Goal: Task Accomplishment & Management: Manage account settings

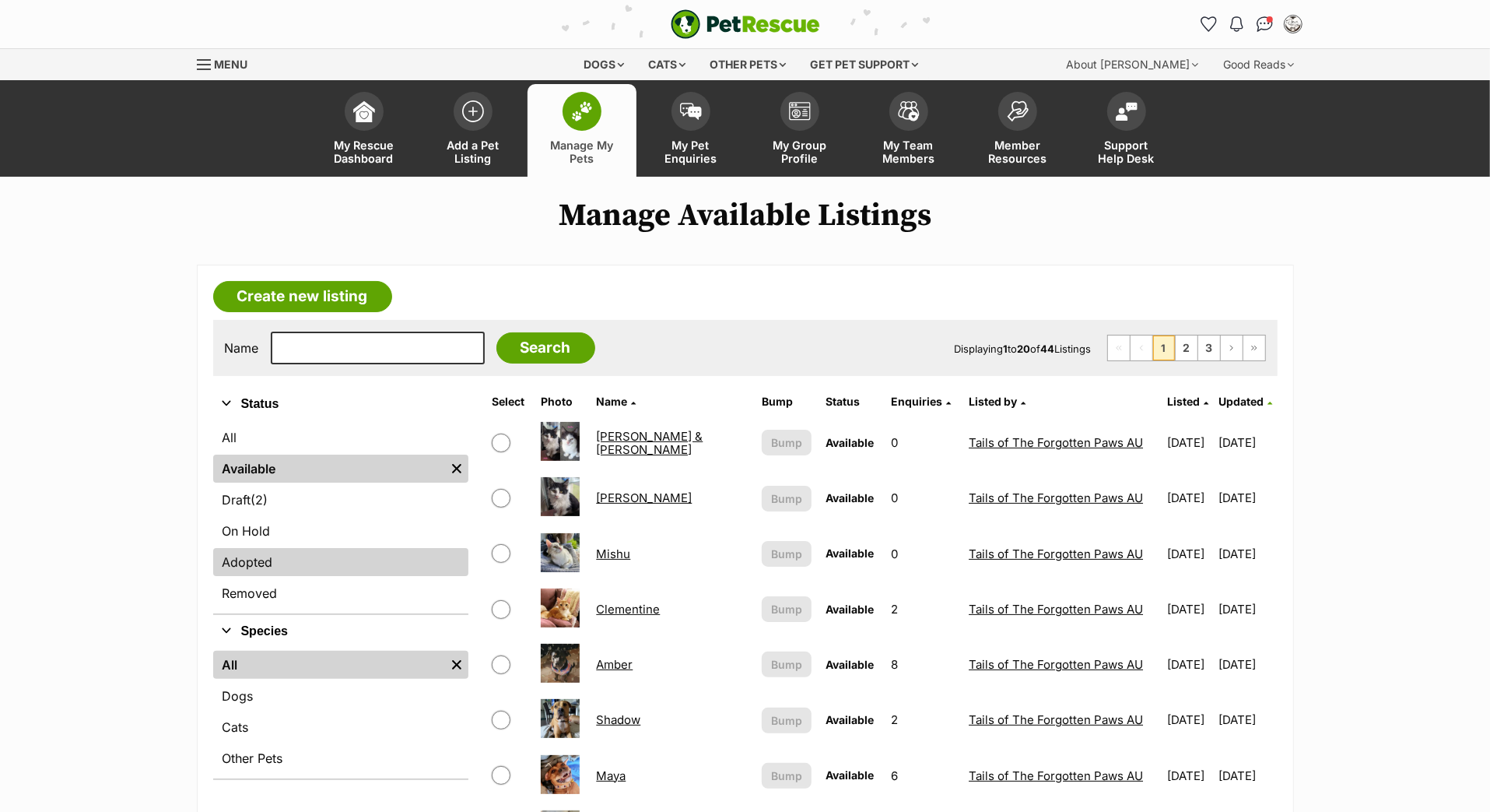
click at [317, 576] on link "Adopted" at bounding box center [341, 562] width 256 height 28
click at [315, 576] on link "Adopted" at bounding box center [341, 562] width 256 height 28
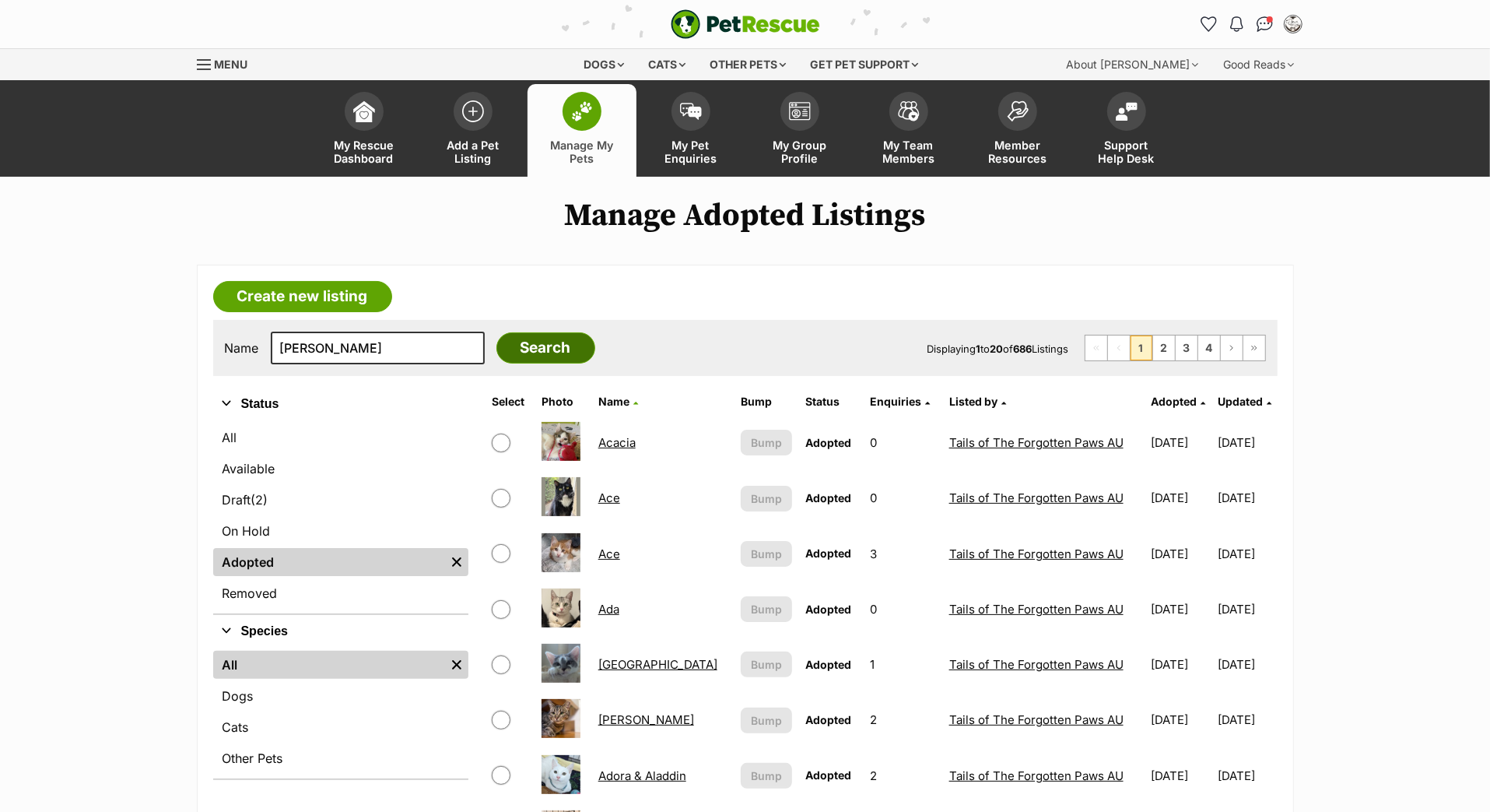
type input "[PERSON_NAME]"
click at [561, 364] on input "Search" at bounding box center [546, 348] width 99 height 31
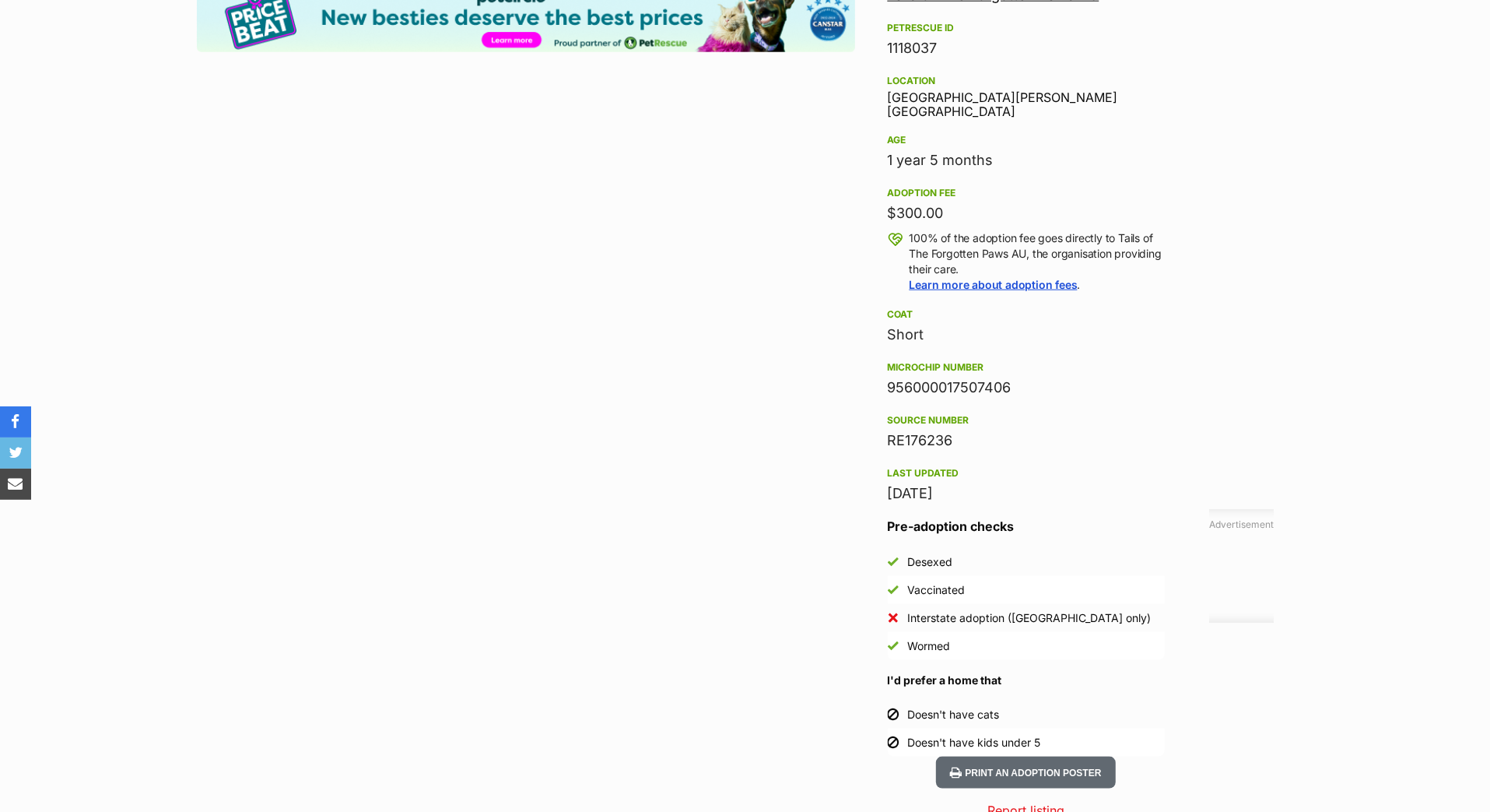
scroll to position [1541, 0]
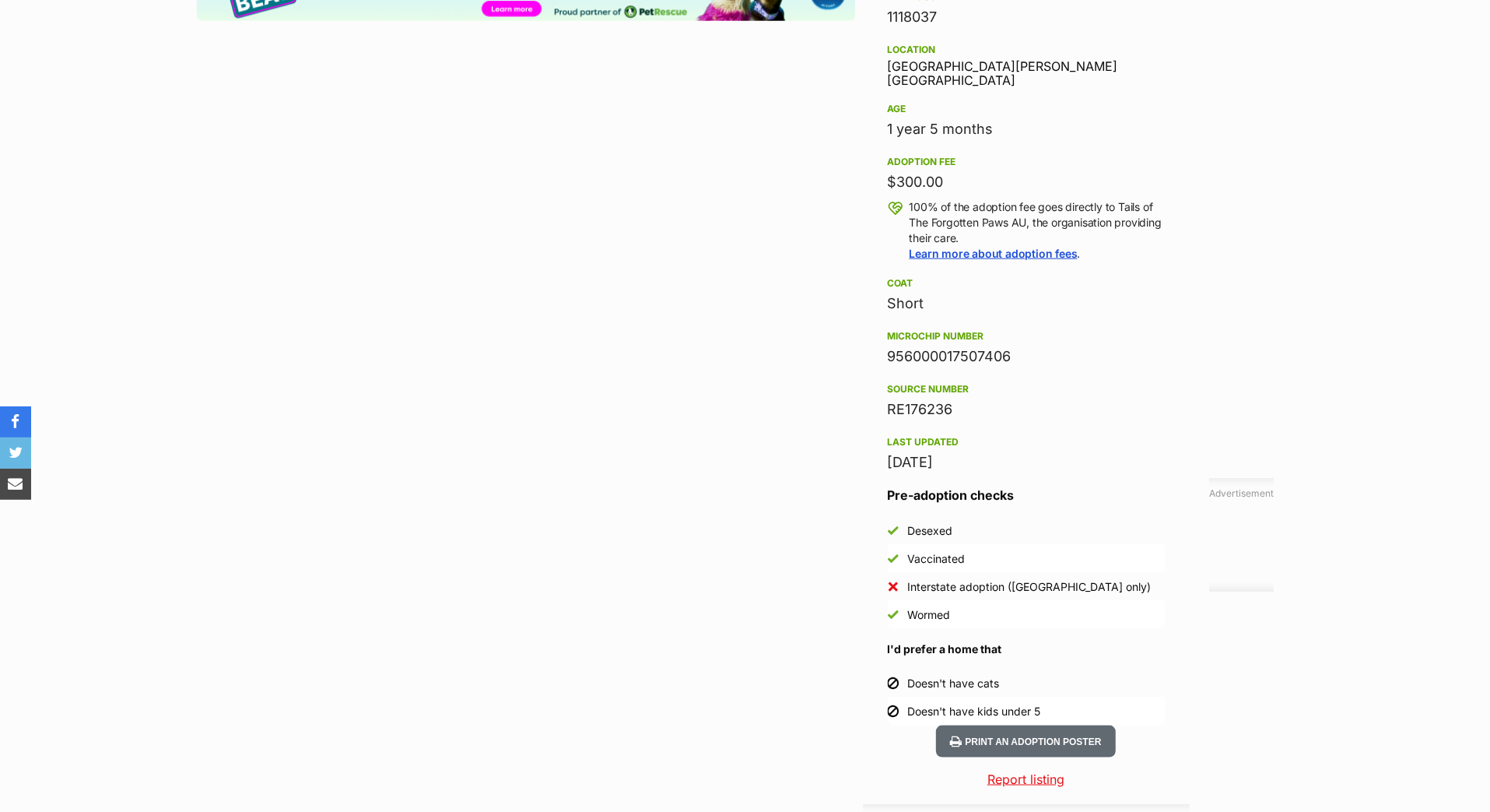
click at [898, 368] on div "956000017507406" at bounding box center [1026, 357] width 277 height 22
click at [899, 368] on div "956000017507406" at bounding box center [1026, 357] width 277 height 22
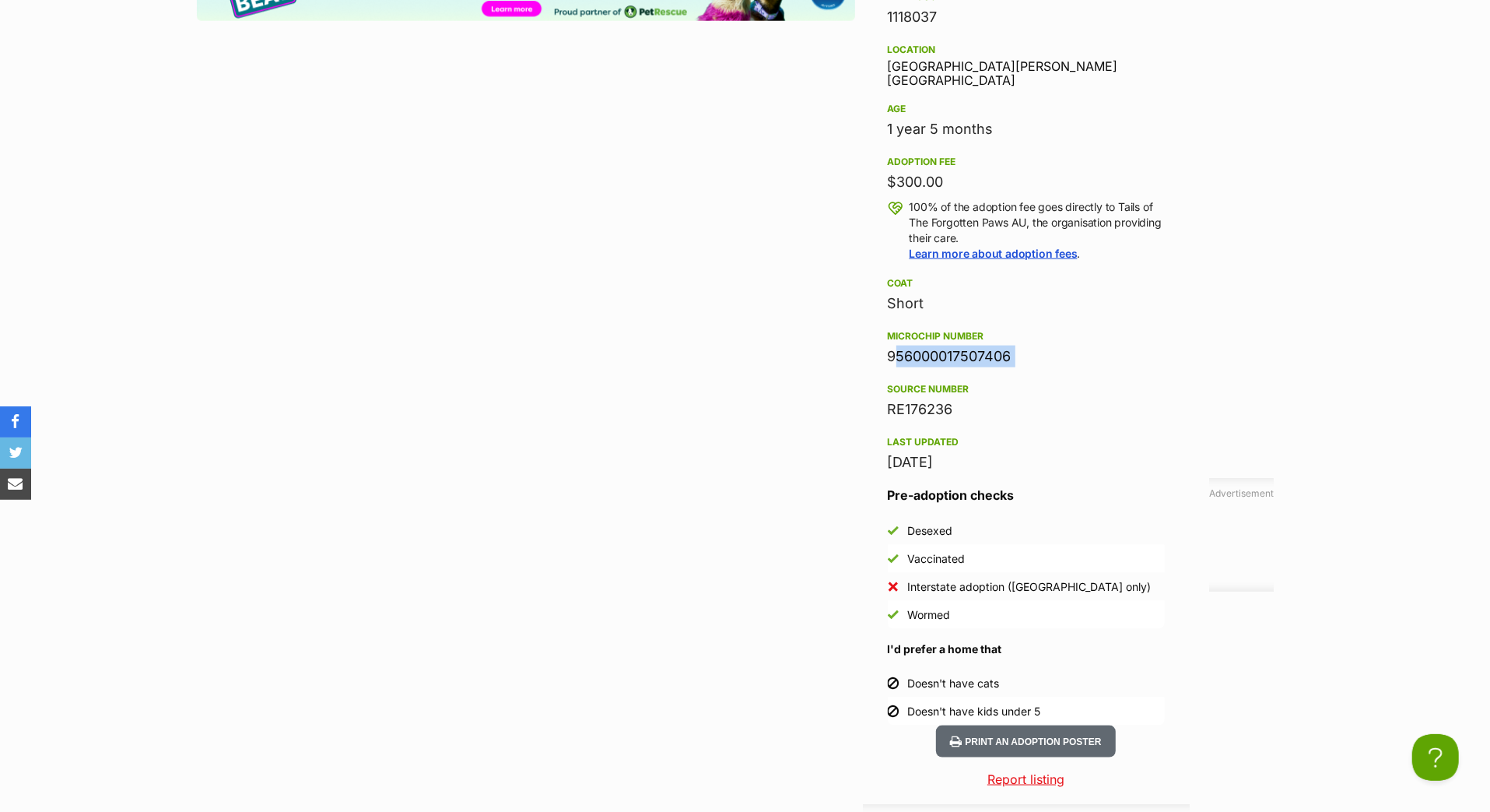
click at [899, 368] on div "956000017507406" at bounding box center [1026, 357] width 277 height 22
click at [946, 368] on div "956000017507406" at bounding box center [1026, 357] width 277 height 22
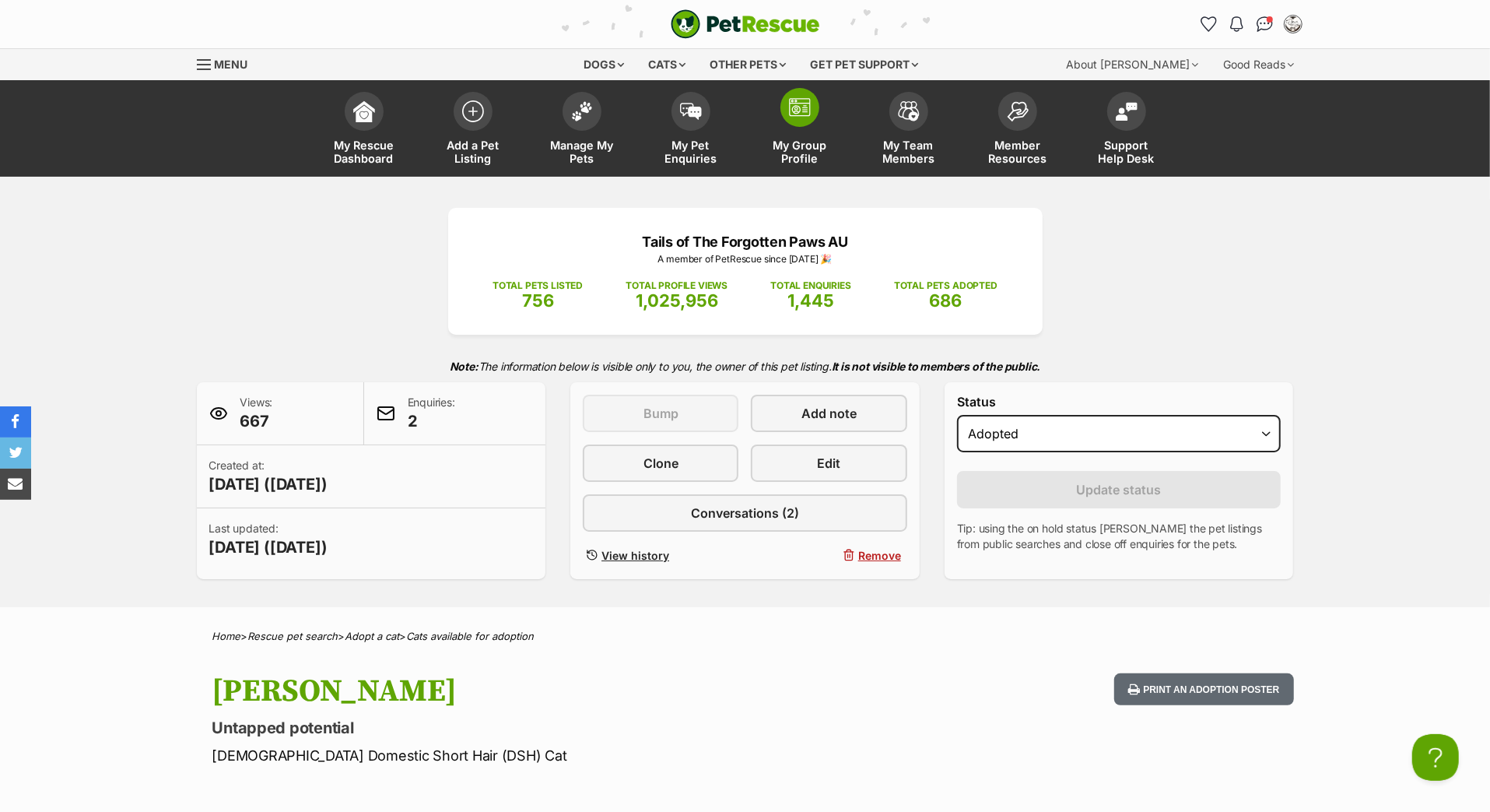
click at [798, 150] on link "My Group Profile" at bounding box center [799, 130] width 109 height 92
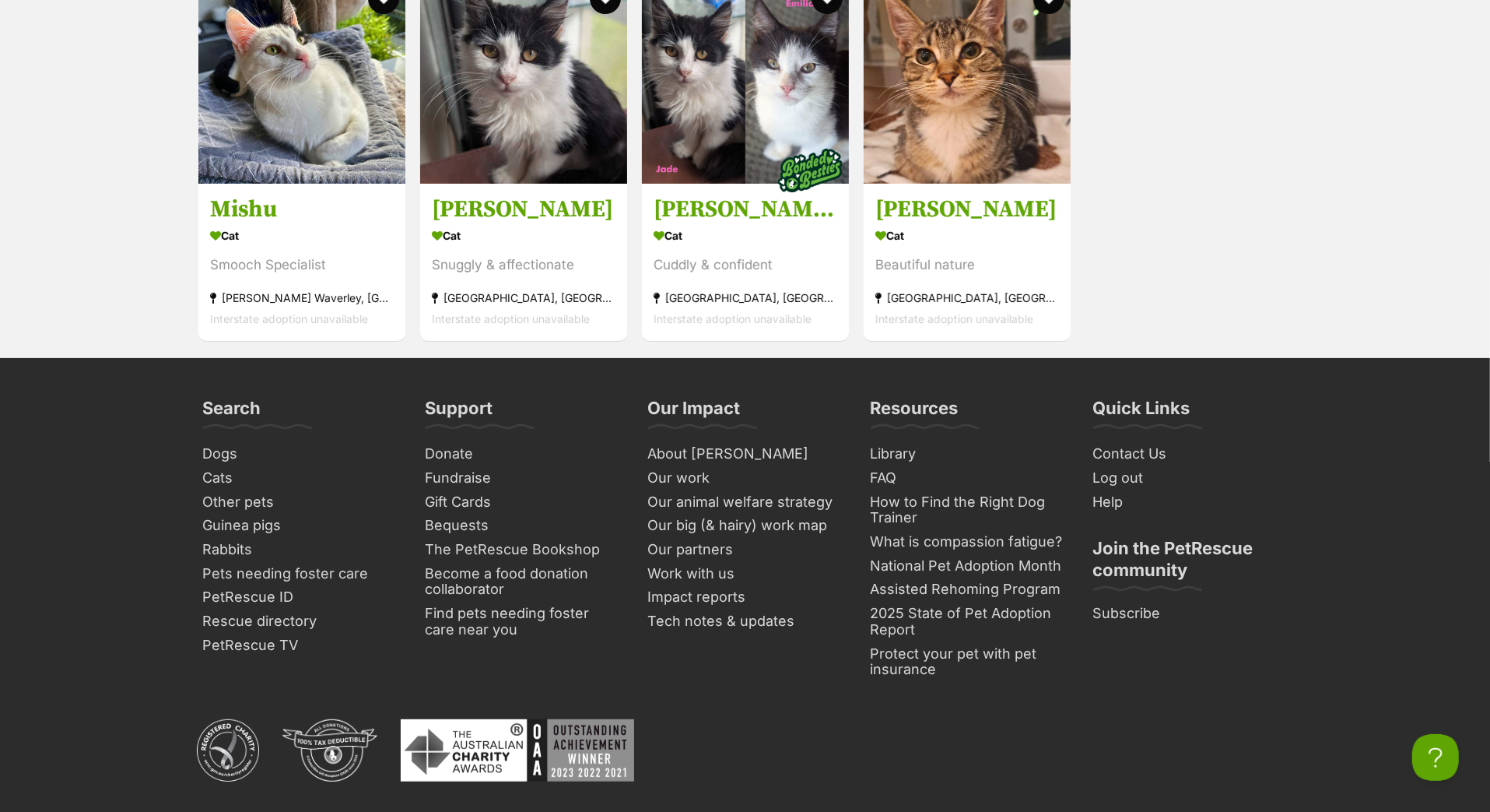
scroll to position [5287, 0]
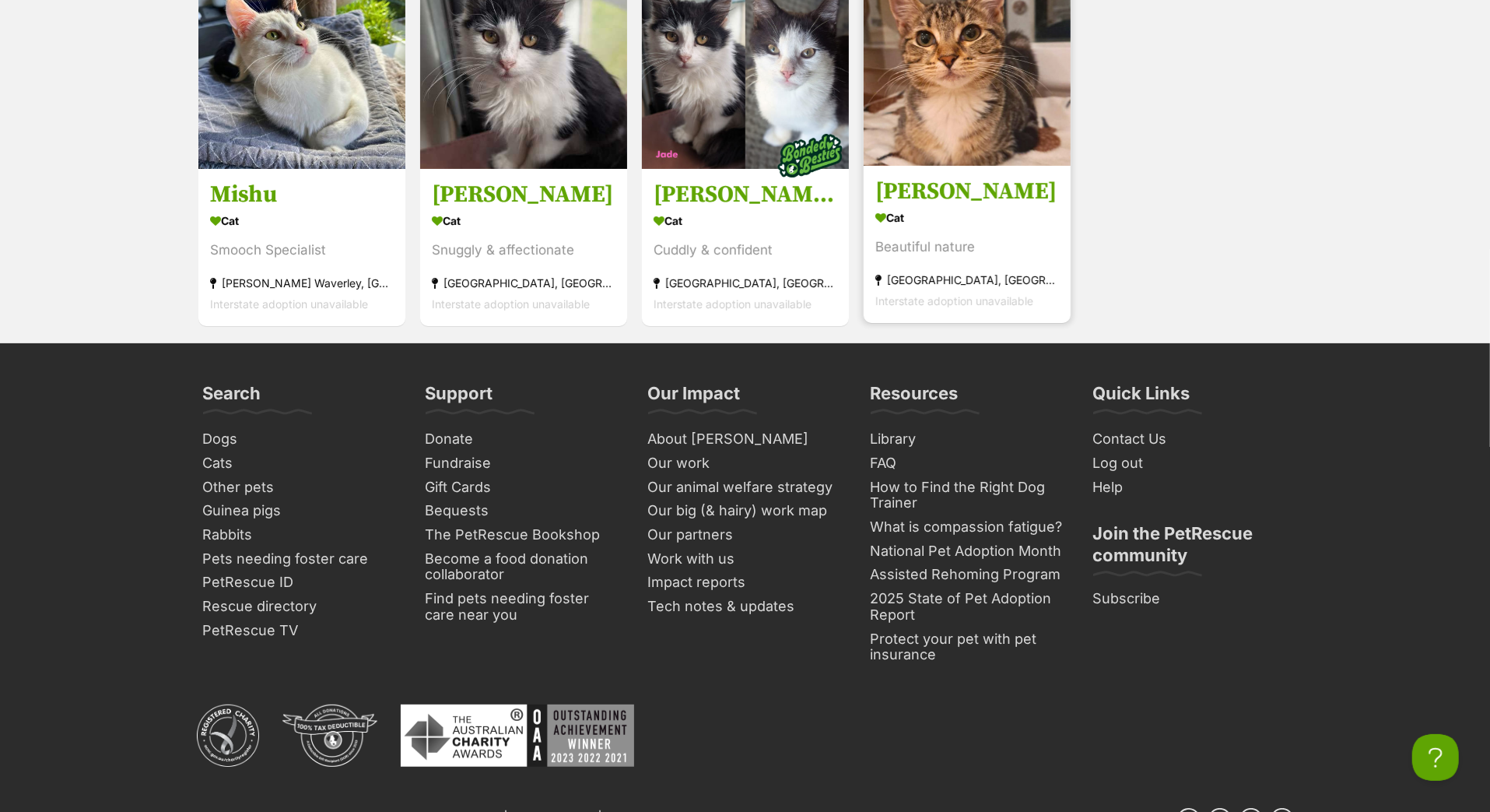
click at [966, 206] on h3 "Maryann" at bounding box center [967, 191] width 183 height 30
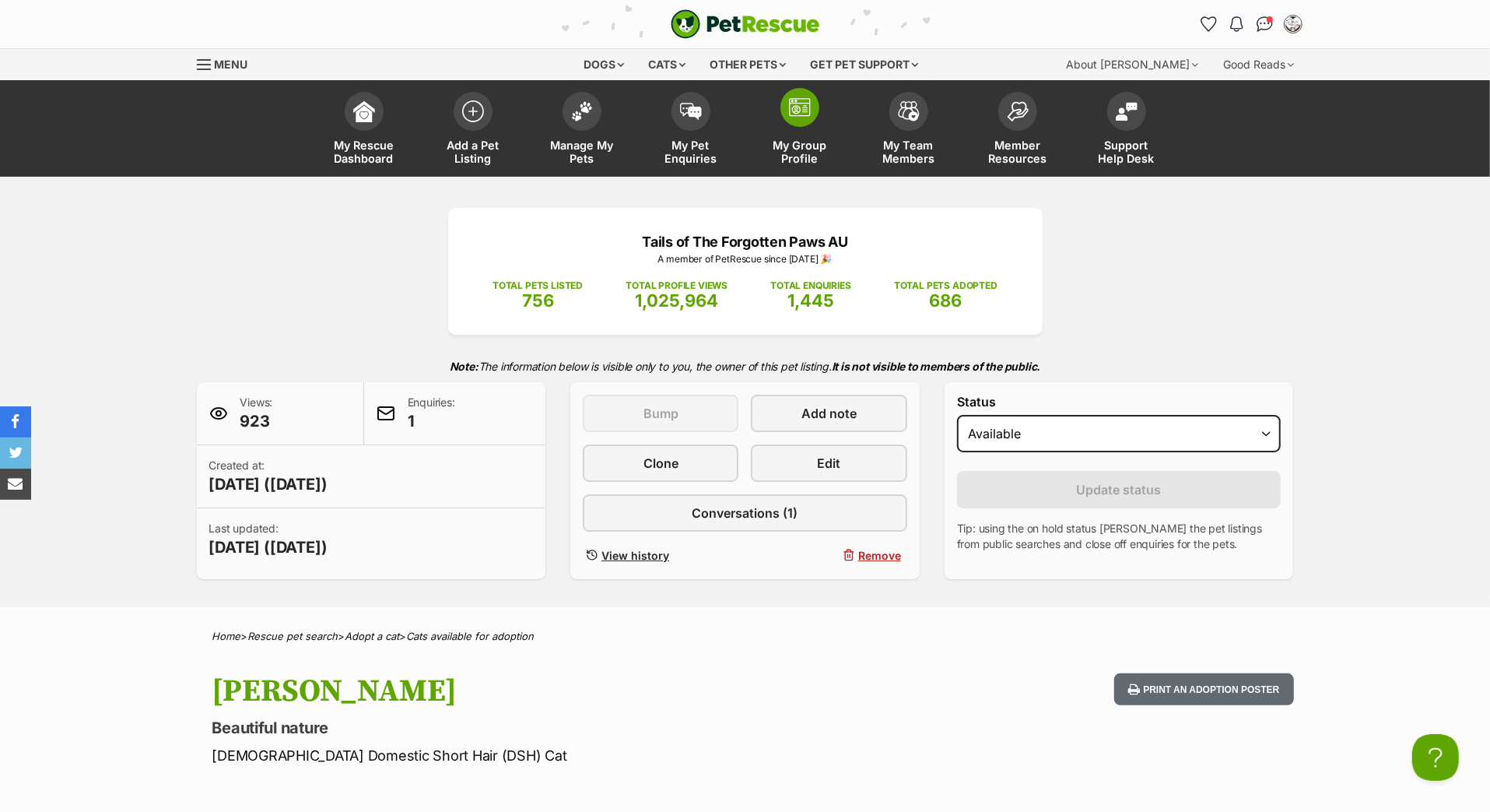
click at [803, 127] on span at bounding box center [800, 107] width 39 height 39
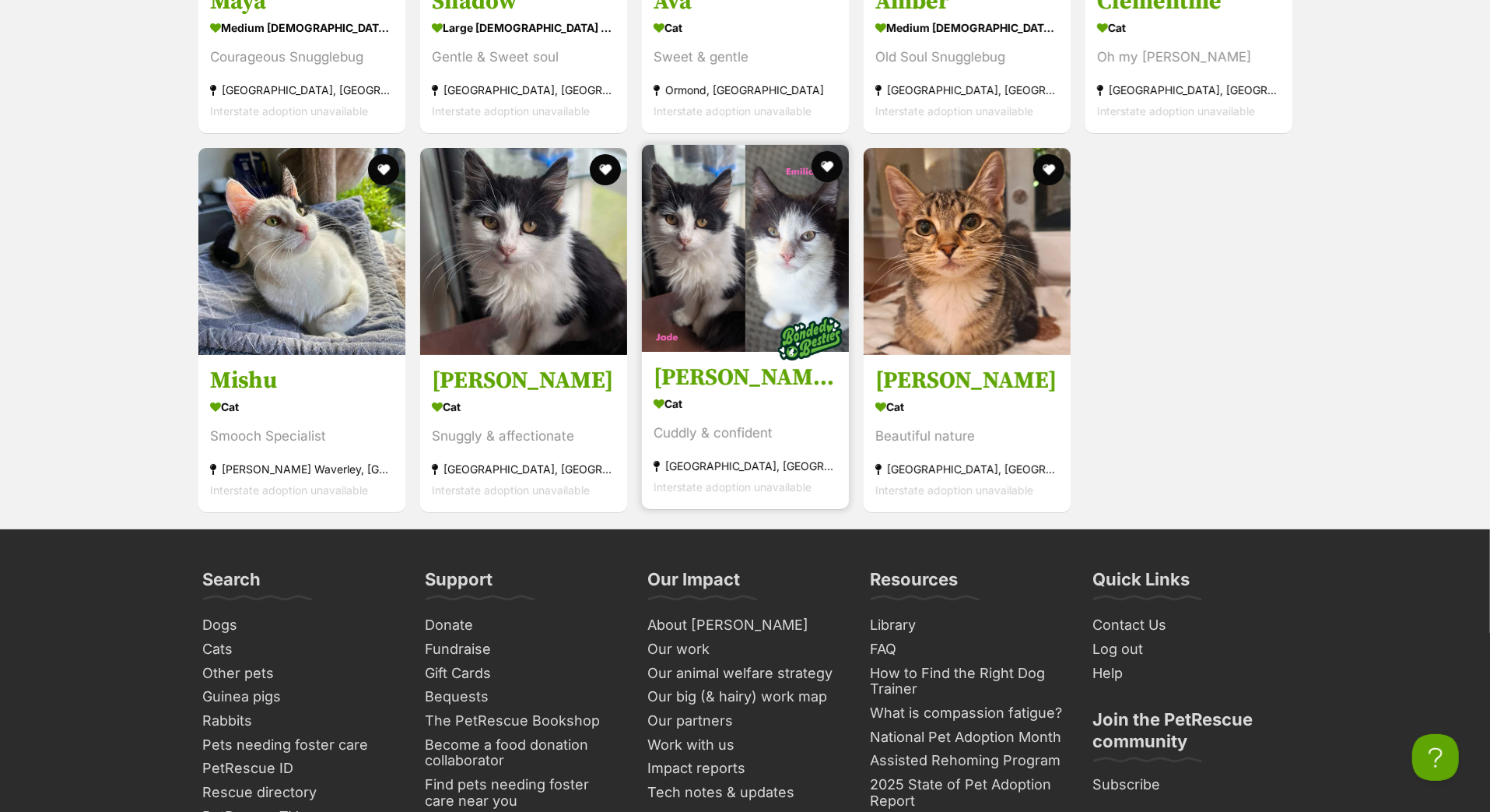
scroll to position [5130, 0]
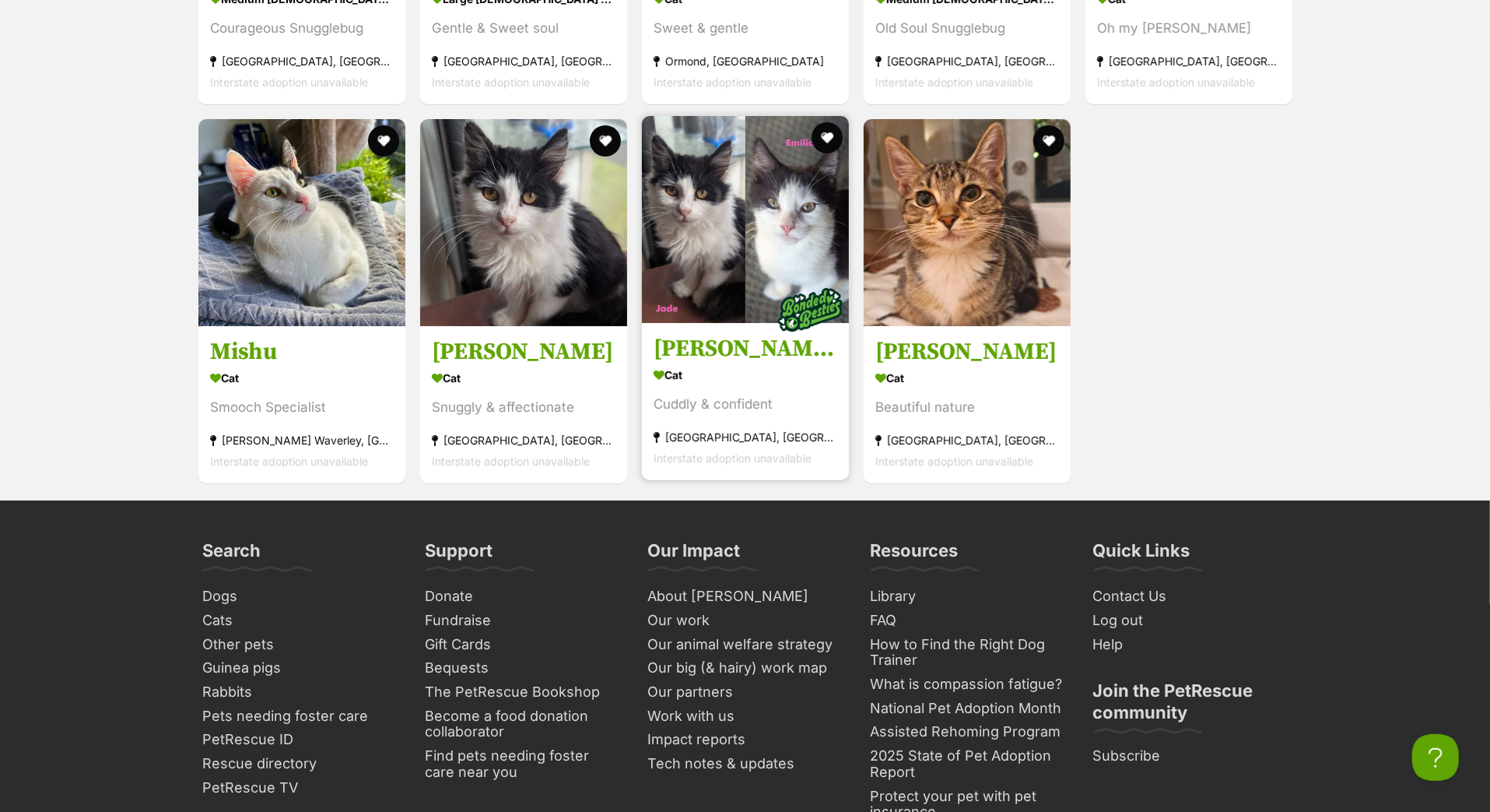
click at [714, 364] on h3 "Emilia & Jade" at bounding box center [745, 349] width 183 height 30
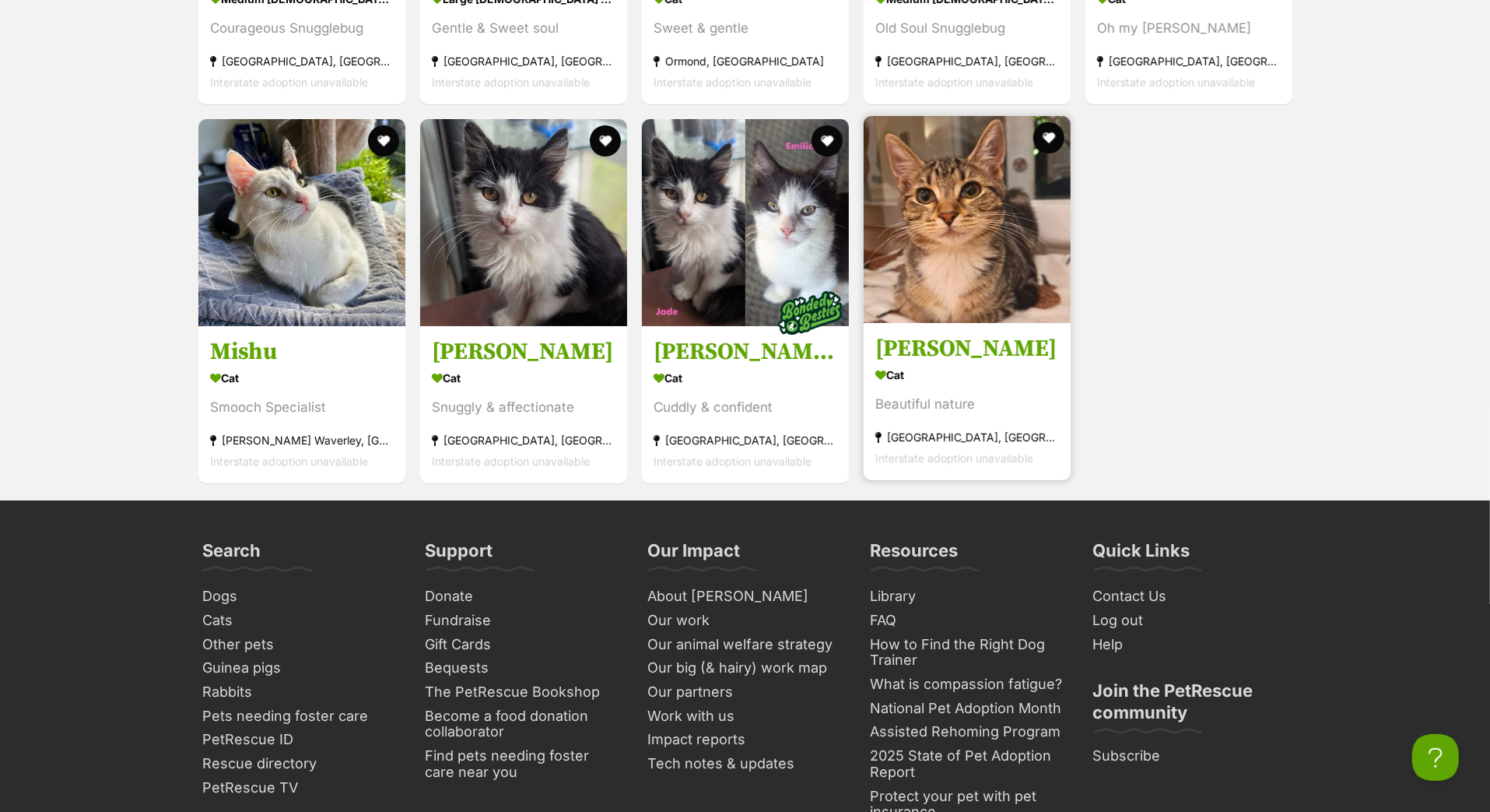
click at [979, 364] on h3 "[PERSON_NAME]" at bounding box center [967, 349] width 183 height 30
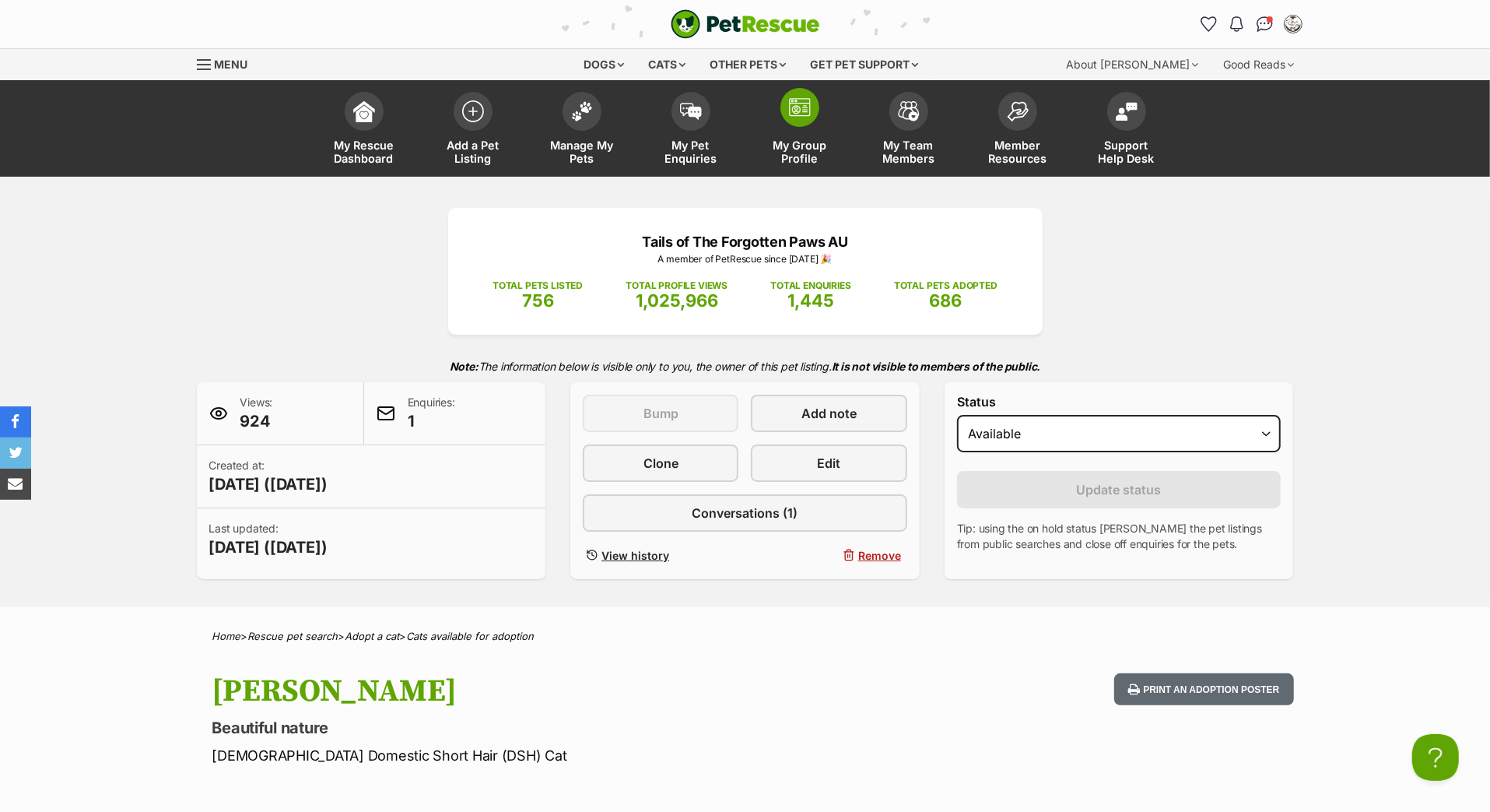
click at [792, 147] on link "My Group Profile" at bounding box center [799, 130] width 109 height 92
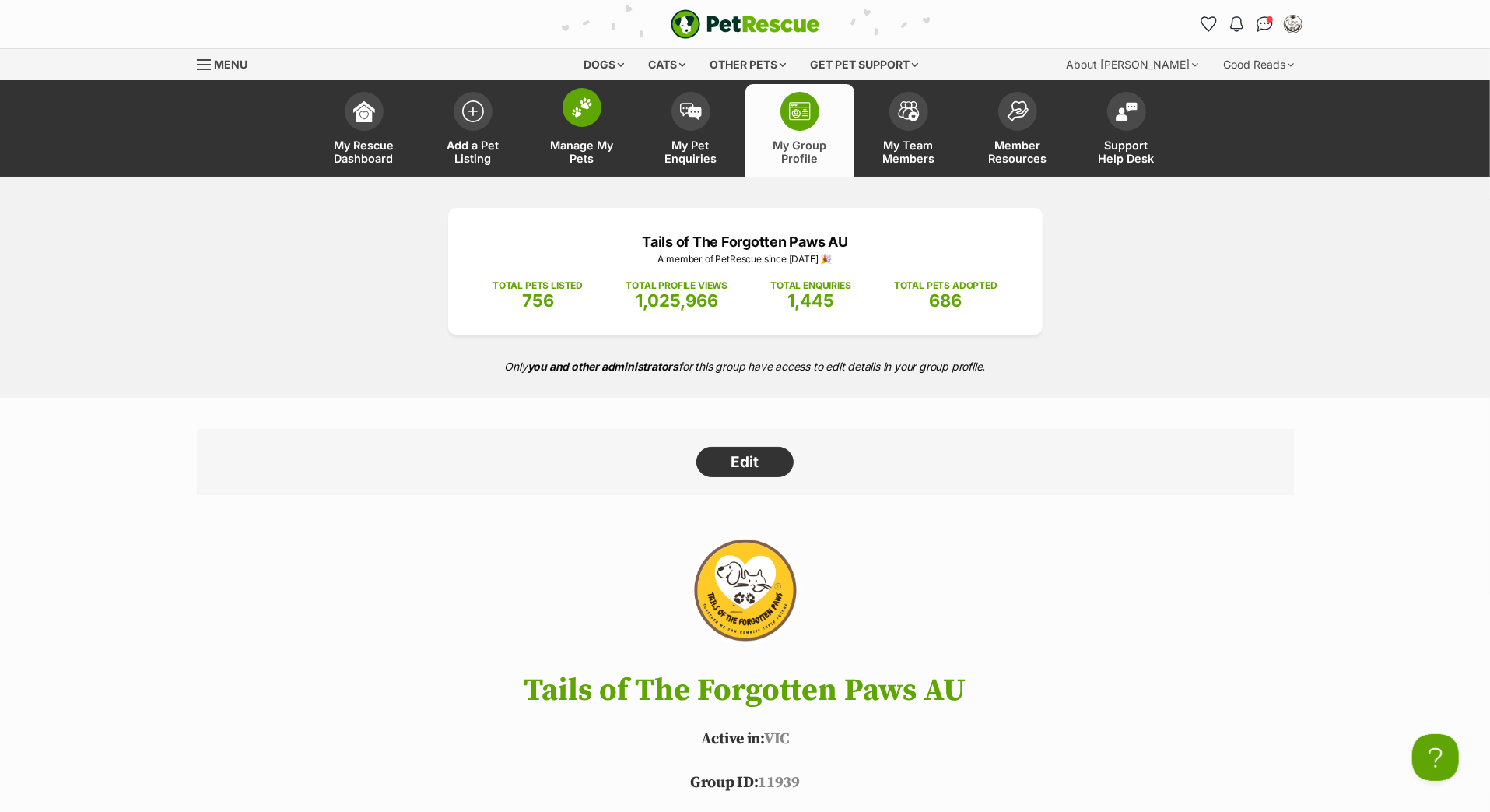
click at [591, 155] on link "Manage My Pets" at bounding box center [582, 130] width 109 height 92
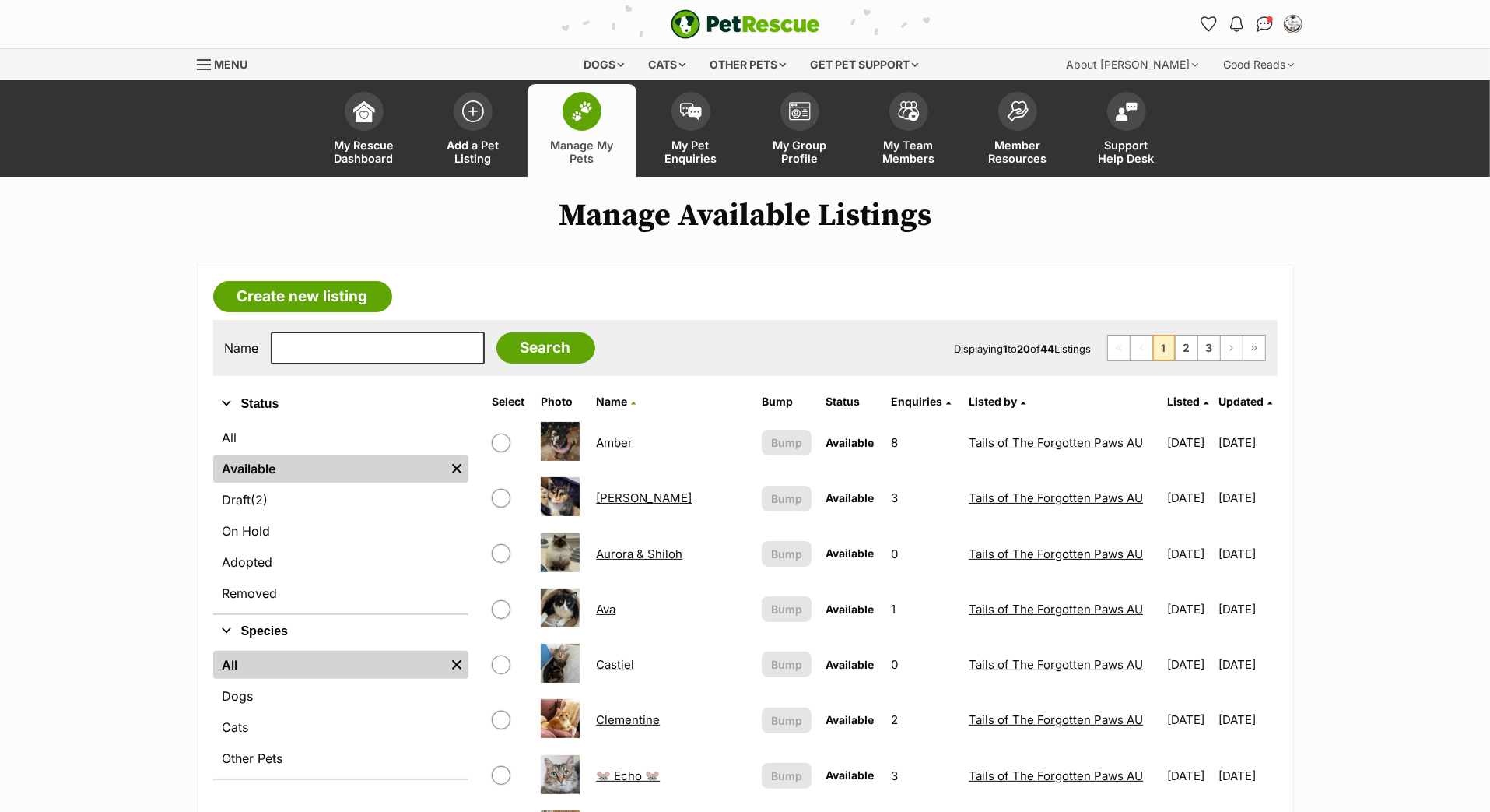
click at [1248, 408] on span "Updated" at bounding box center [1242, 401] width 45 height 13
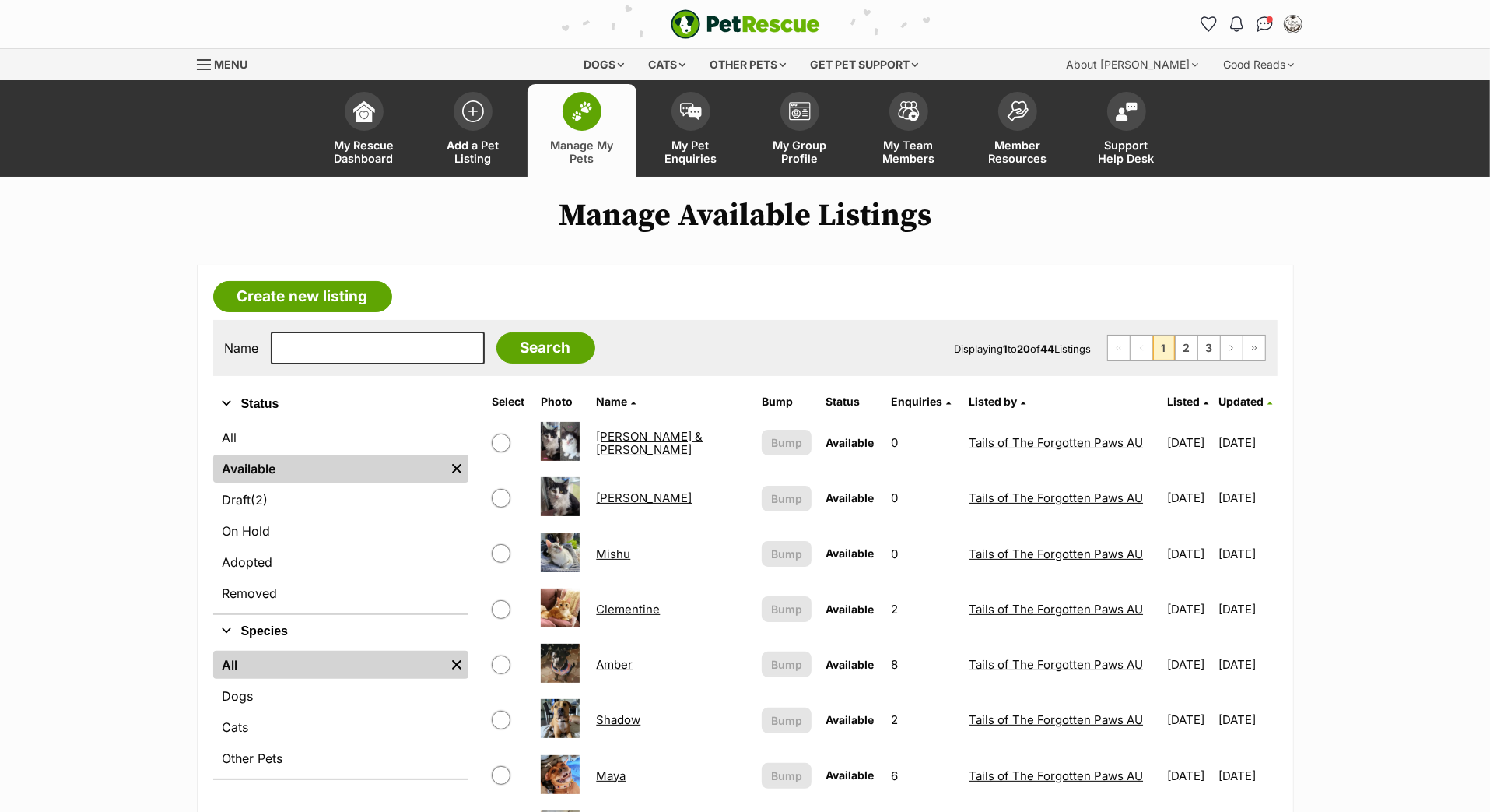
click at [1241, 408] on span "Updated" at bounding box center [1242, 401] width 45 height 13
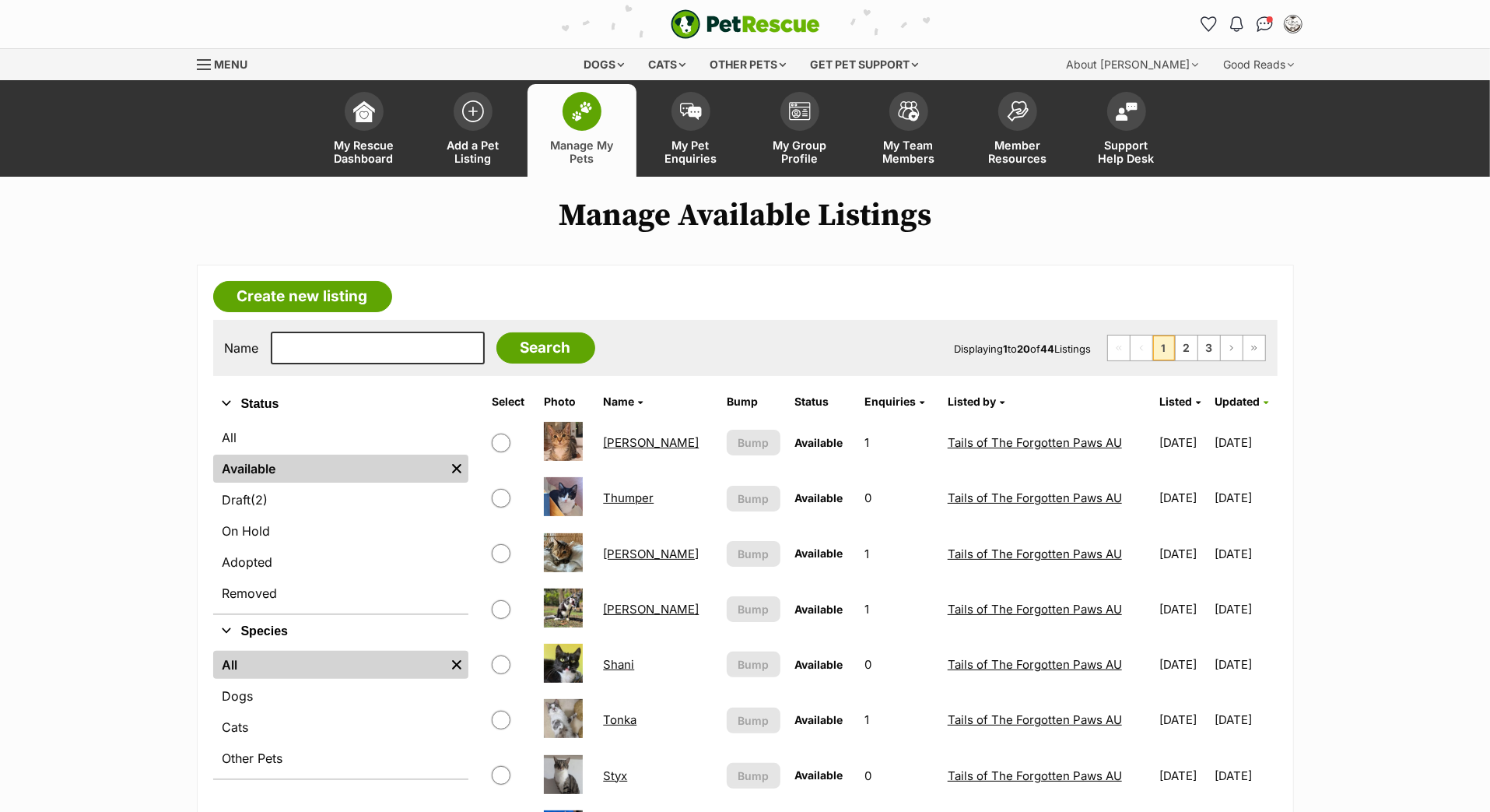
click at [1242, 408] on span "Updated" at bounding box center [1238, 401] width 45 height 13
